Goal: Task Accomplishment & Management: Complete application form

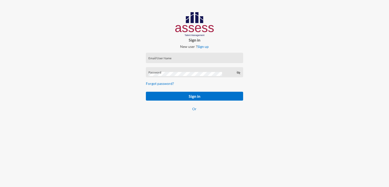
click at [167, 62] on div "Email/User Name" at bounding box center [194, 59] width 92 height 8
click at [164, 57] on div "Email/User Name" at bounding box center [194, 59] width 92 height 8
click at [167, 61] on div "Email/UserName is required" at bounding box center [194, 65] width 97 height 10
click at [166, 60] on div "Email/UserName is required" at bounding box center [194, 65] width 97 height 10
click at [163, 60] on div "Email/UserName is required" at bounding box center [194, 65] width 97 height 10
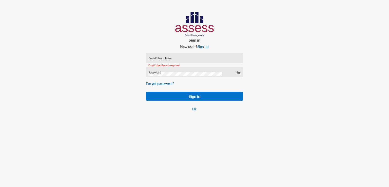
click at [160, 58] on input "Email/User Name" at bounding box center [194, 59] width 92 height 4
click at [159, 56] on div "Email/User Name" at bounding box center [194, 59] width 92 height 8
paste input "mhspl15813"
type input "mhspl15813"
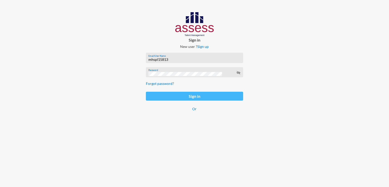
click at [188, 97] on button "Sign in" at bounding box center [194, 96] width 97 height 9
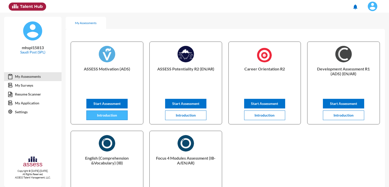
click at [96, 117] on button "Introduction" at bounding box center [106, 115] width 41 height 10
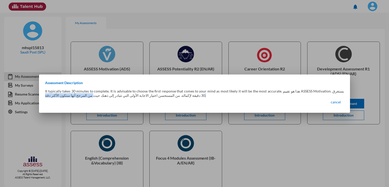
drag, startPoint x: 162, startPoint y: 93, endPoint x: 82, endPoint y: 99, distance: 79.7
click at [82, 99] on div "Assessment Description It typically takes 30 minutes to complete. It is advisab…" at bounding box center [194, 94] width 311 height 26
click at [337, 102] on span "cancel" at bounding box center [336, 102] width 10 height 4
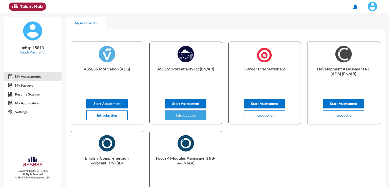
click at [201, 117] on button "Introduction" at bounding box center [185, 115] width 41 height 10
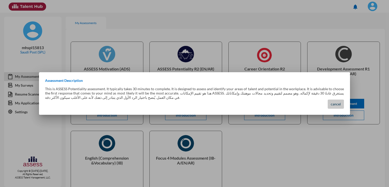
click at [335, 105] on span "cancel" at bounding box center [336, 104] width 10 height 4
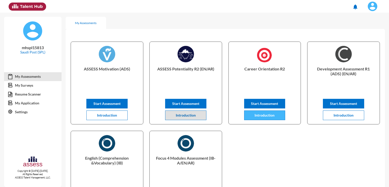
click at [277, 116] on button "Introduction" at bounding box center [264, 115] width 41 height 10
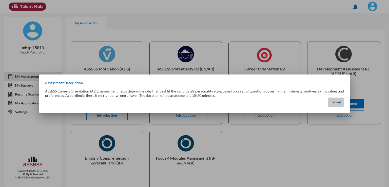
click at [336, 102] on span "cancel" at bounding box center [336, 102] width 10 height 4
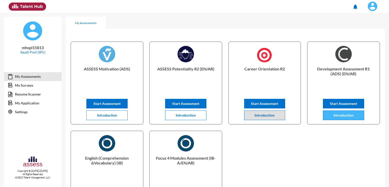
click at [342, 117] on span "Introduction" at bounding box center [344, 115] width 20 height 4
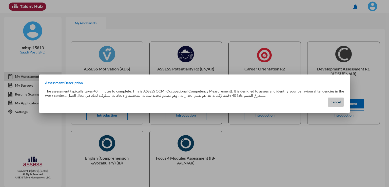
click at [331, 104] on span "cancel" at bounding box center [336, 102] width 10 height 4
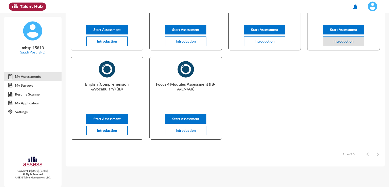
scroll to position [76, 0]
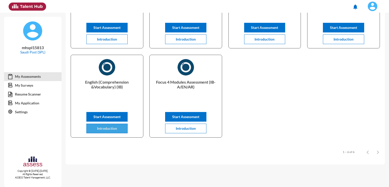
click at [124, 128] on button "Introduction" at bounding box center [106, 129] width 41 height 10
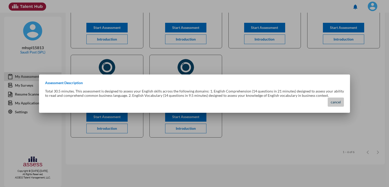
click at [339, 103] on span "cancel" at bounding box center [336, 102] width 10 height 4
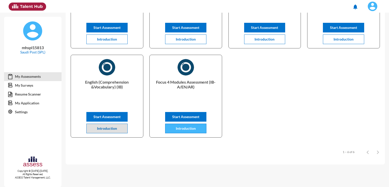
click at [186, 130] on span "Introduction" at bounding box center [186, 128] width 20 height 4
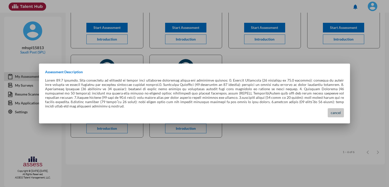
click at [337, 111] on span "cancel" at bounding box center [336, 112] width 10 height 4
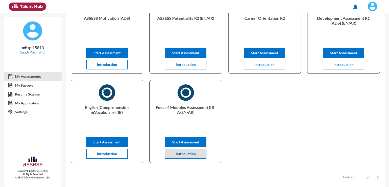
scroll to position [0, 0]
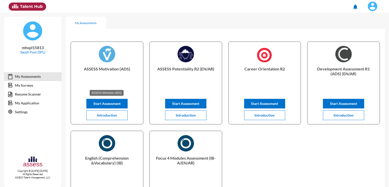
click at [125, 69] on p "ASSESS Motivation (ADS)" at bounding box center [107, 76] width 64 height 20
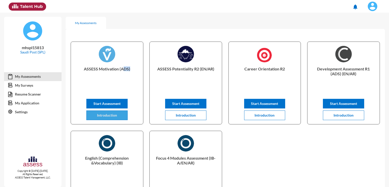
click at [116, 114] on span "Introduction" at bounding box center [107, 115] width 20 height 4
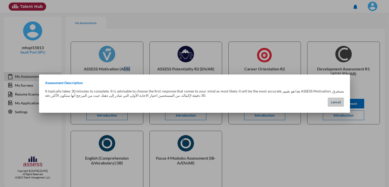
click at [333, 103] on span "cancel" at bounding box center [336, 102] width 10 height 4
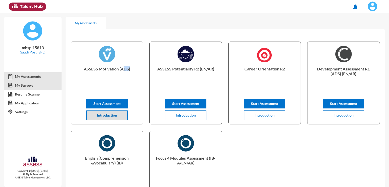
click at [40, 86] on link "My Surveys" at bounding box center [32, 85] width 57 height 9
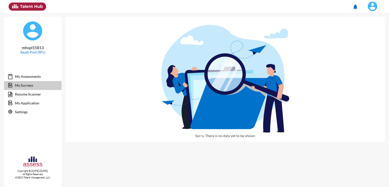
click at [39, 82] on link "My Surveys" at bounding box center [32, 85] width 57 height 9
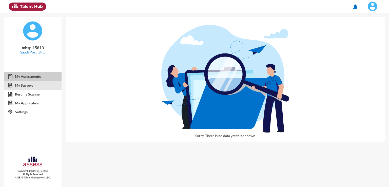
click at [39, 79] on link "My Assessments" at bounding box center [32, 76] width 57 height 9
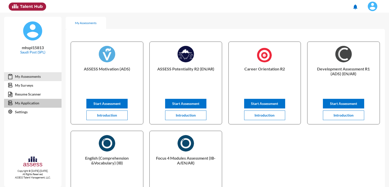
click at [27, 106] on link "My Application" at bounding box center [32, 103] width 57 height 9
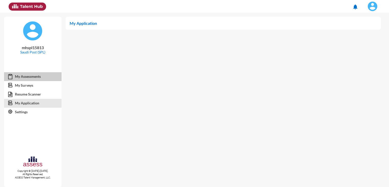
click at [34, 79] on link "My Assessments" at bounding box center [32, 76] width 57 height 9
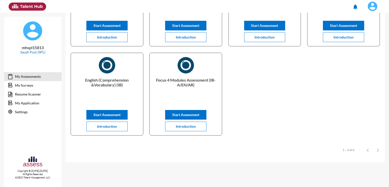
scroll to position [79, 0]
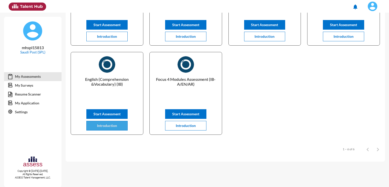
click at [118, 130] on button "Introduction" at bounding box center [106, 126] width 41 height 10
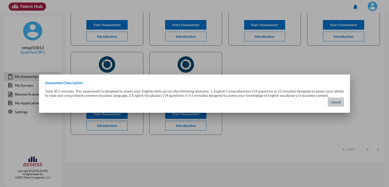
click at [332, 104] on button "cancel" at bounding box center [336, 102] width 16 height 9
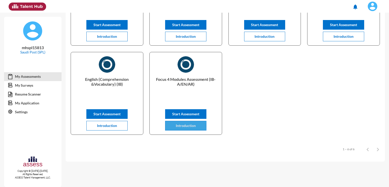
click at [183, 126] on span "Introduction" at bounding box center [186, 125] width 20 height 4
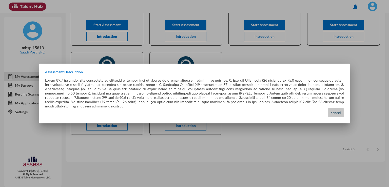
click at [337, 111] on span "cancel" at bounding box center [336, 112] width 10 height 4
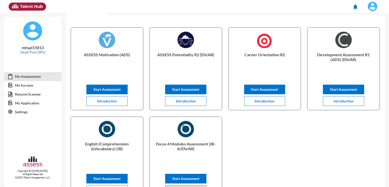
scroll to position [0, 0]
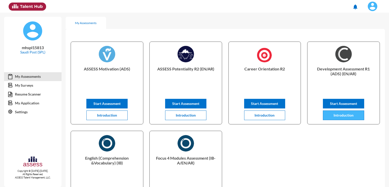
click at [337, 117] on span "Introduction" at bounding box center [344, 115] width 20 height 4
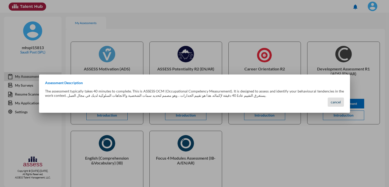
click at [337, 102] on span "cancel" at bounding box center [336, 102] width 10 height 4
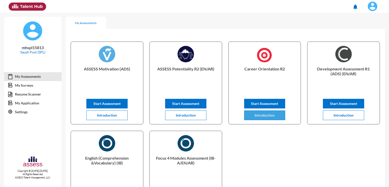
click at [268, 114] on span "Introduction" at bounding box center [265, 115] width 20 height 4
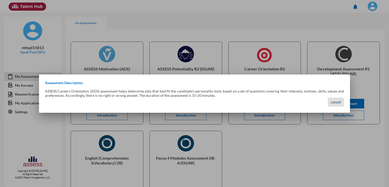
click at [330, 98] on button "cancel" at bounding box center [336, 102] width 16 height 9
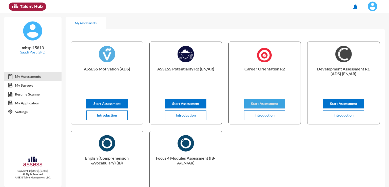
click at [281, 106] on button "Start Assessment" at bounding box center [264, 104] width 41 height 10
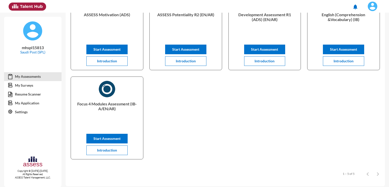
scroll to position [79, 0]
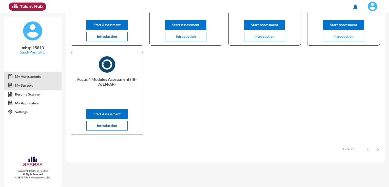
click at [45, 88] on link "My Surveys" at bounding box center [32, 85] width 57 height 9
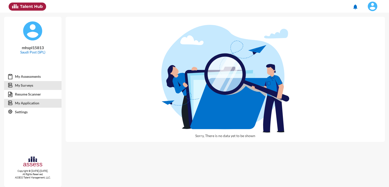
click at [39, 104] on link "My Application" at bounding box center [32, 103] width 57 height 9
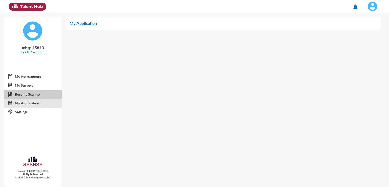
click at [38, 97] on link "Resume Scanner" at bounding box center [32, 94] width 57 height 9
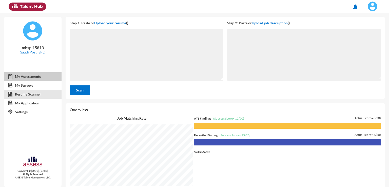
click at [39, 79] on link "My Assessments" at bounding box center [32, 76] width 57 height 9
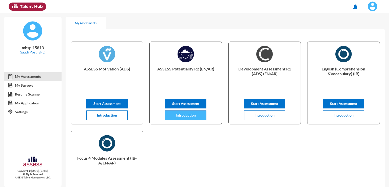
click at [184, 118] on button "Introduction" at bounding box center [185, 115] width 41 height 10
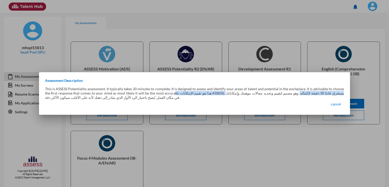
drag, startPoint x: 310, startPoint y: 92, endPoint x: 170, endPoint y: 93, distance: 139.8
click at [170, 93] on p "This is ASSESS Potentiality assessment. It typically takes 30 minutes to comple…" at bounding box center [194, 93] width 299 height 13
click at [86, 100] on p "This is ASSESS Potentiality assessment. It typically takes 30 minutes to comple…" at bounding box center [194, 93] width 299 height 13
click at [336, 102] on button "cancel" at bounding box center [336, 104] width 16 height 9
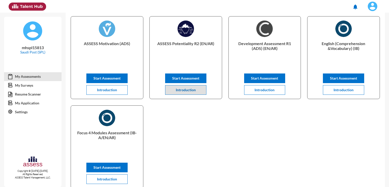
scroll to position [51, 0]
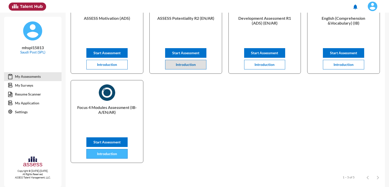
click at [95, 156] on button "Introduction" at bounding box center [106, 154] width 41 height 10
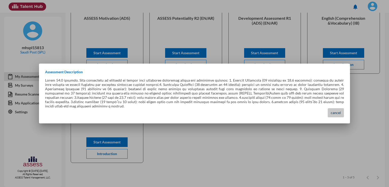
click at [337, 112] on span "cancel" at bounding box center [336, 112] width 10 height 4
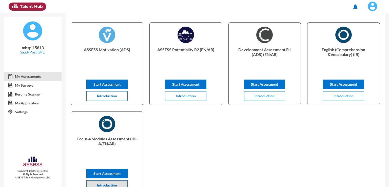
scroll to position [0, 0]
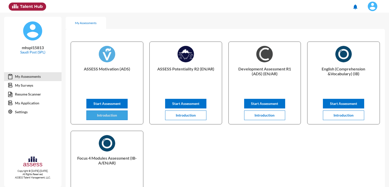
click at [113, 117] on span "Introduction" at bounding box center [107, 115] width 20 height 4
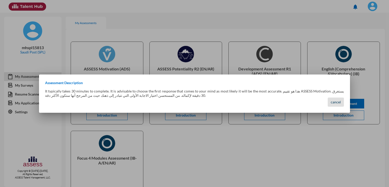
click at [341, 101] on button "cancel" at bounding box center [336, 102] width 16 height 9
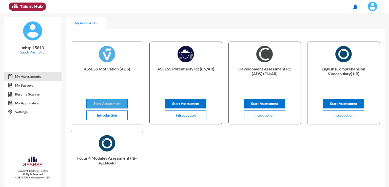
click at [111, 104] on span "Start Assessment" at bounding box center [106, 103] width 27 height 4
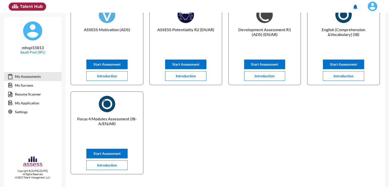
scroll to position [76, 0]
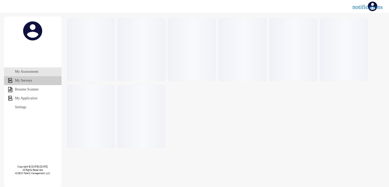
click at [32, 78] on link "My Surveys" at bounding box center [32, 80] width 57 height 9
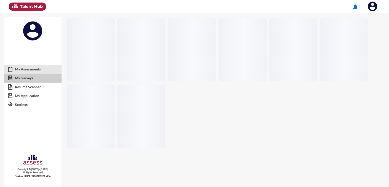
click at [33, 80] on link "My Surveys" at bounding box center [32, 77] width 57 height 9
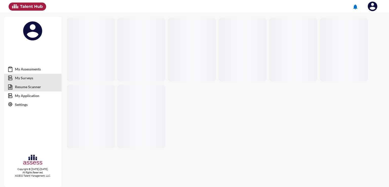
click at [34, 89] on link "Resume Scanner" at bounding box center [32, 86] width 57 height 9
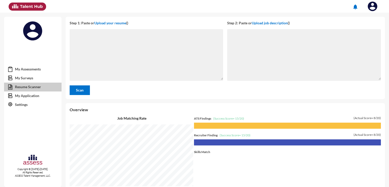
scroll to position [174, 321]
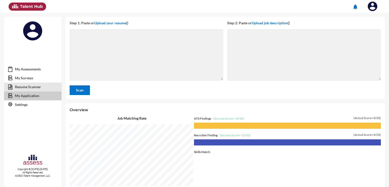
click at [34, 97] on link "My Application" at bounding box center [32, 95] width 57 height 9
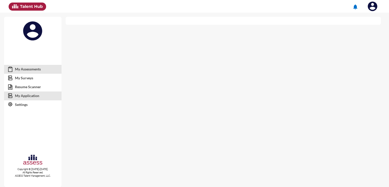
click at [32, 65] on link "My Assessments" at bounding box center [32, 69] width 57 height 9
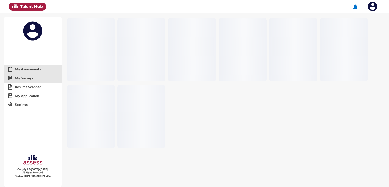
click at [36, 82] on link "My Surveys" at bounding box center [32, 77] width 57 height 9
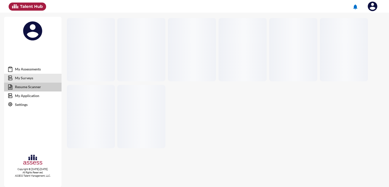
click at [33, 87] on link "Resume Scanner" at bounding box center [32, 86] width 57 height 9
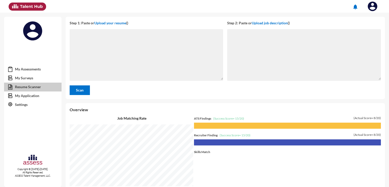
scroll to position [174, 321]
click at [30, 94] on link "My Application" at bounding box center [32, 95] width 57 height 9
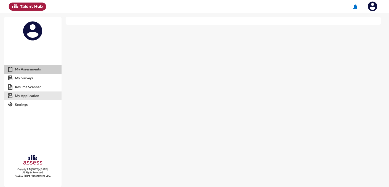
click at [29, 66] on link "My Assessments" at bounding box center [32, 69] width 57 height 9
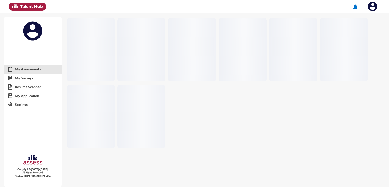
click at [27, 73] on link "My Assessments" at bounding box center [32, 69] width 57 height 9
click at [27, 75] on link "My Surveys" at bounding box center [32, 77] width 57 height 9
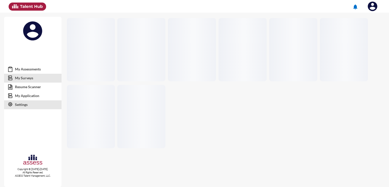
click at [23, 105] on link "Settings" at bounding box center [32, 104] width 57 height 9
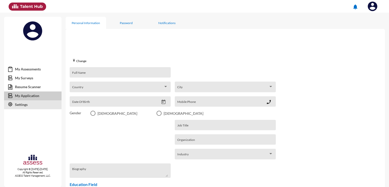
click at [28, 95] on link "My Application" at bounding box center [32, 95] width 57 height 9
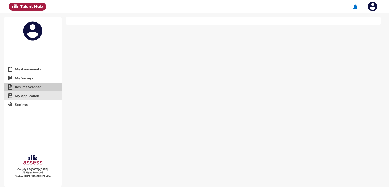
click at [30, 89] on link "Resume Scanner" at bounding box center [32, 86] width 57 height 9
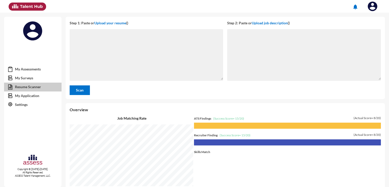
scroll to position [174, 321]
click at [30, 77] on link "My Surveys" at bounding box center [32, 77] width 57 height 9
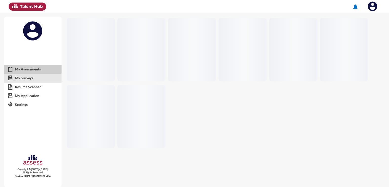
click at [26, 66] on link "My Assessments" at bounding box center [32, 69] width 57 height 9
click at [43, 70] on link "My Assessments" at bounding box center [32, 69] width 57 height 9
click at [47, 76] on link "My Surveys" at bounding box center [32, 77] width 57 height 9
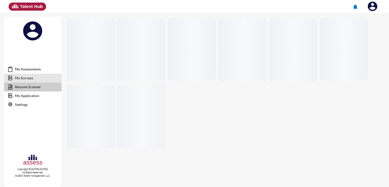
click at [40, 90] on link "Resume Scanner" at bounding box center [32, 86] width 57 height 9
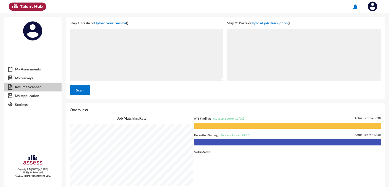
scroll to position [174, 321]
click at [374, 6] on img at bounding box center [373, 6] width 10 height 10
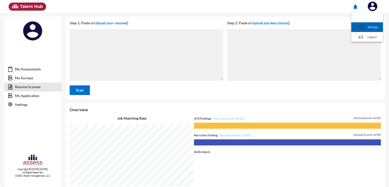
click at [364, 26] on img at bounding box center [362, 27] width 6 height 6
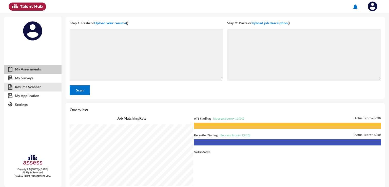
click at [29, 73] on link "My Assessments" at bounding box center [32, 69] width 57 height 9
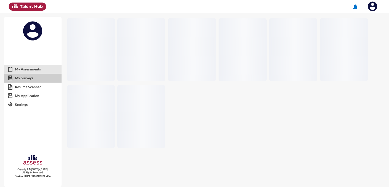
click at [29, 81] on link "My Surveys" at bounding box center [32, 77] width 57 height 9
click at [32, 70] on link "My Assessments" at bounding box center [32, 69] width 57 height 9
click at [34, 76] on link "My Surveys" at bounding box center [32, 77] width 57 height 9
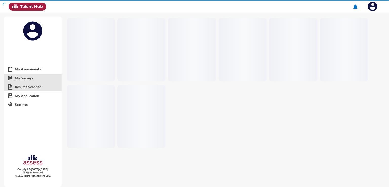
click at [30, 86] on link "Resume Scanner" at bounding box center [32, 86] width 57 height 9
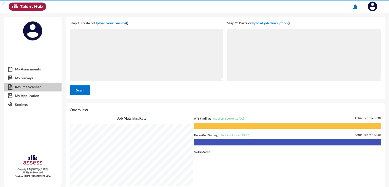
scroll to position [174, 321]
click at [29, 76] on link "My Surveys" at bounding box center [32, 77] width 57 height 9
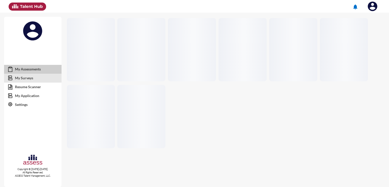
click at [28, 72] on link "My Assessments" at bounding box center [32, 69] width 57 height 9
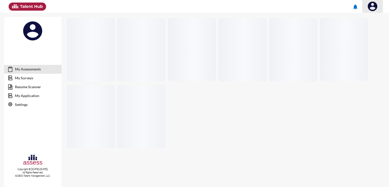
click at [367, 5] on span at bounding box center [372, 6] width 13 height 10
click at [367, 5] on div at bounding box center [194, 93] width 389 height 187
click at [36, 78] on link "My Surveys" at bounding box center [32, 77] width 57 height 9
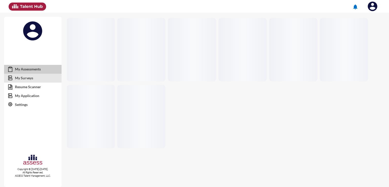
click at [35, 67] on link "My Assessments" at bounding box center [32, 69] width 57 height 9
